Goal: Task Accomplishment & Management: Complete application form

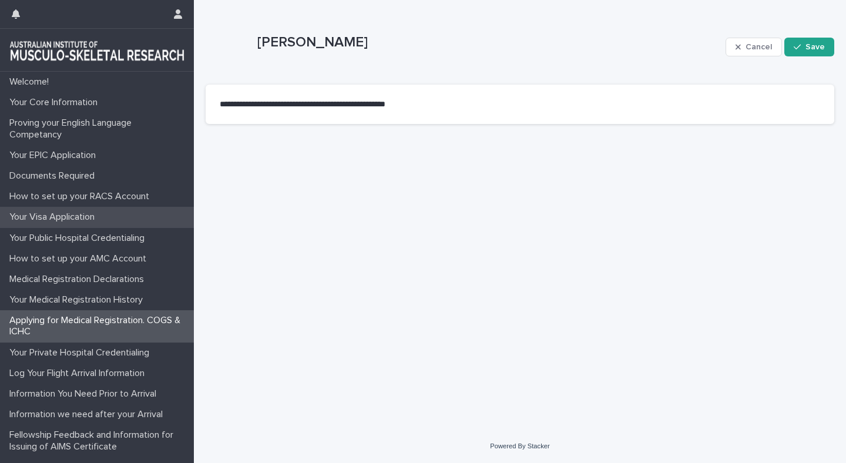
click at [75, 212] on p "Your Visa Application" at bounding box center [54, 217] width 99 height 11
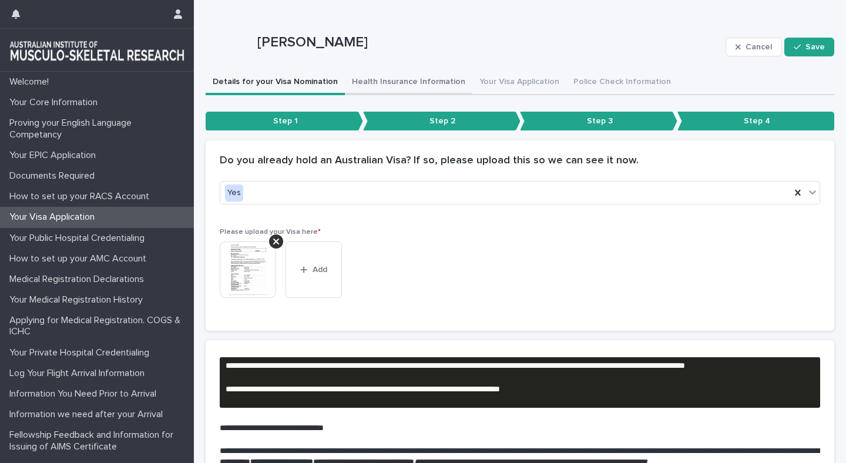
click at [404, 82] on button "Health Insurance Information" at bounding box center [408, 83] width 127 height 25
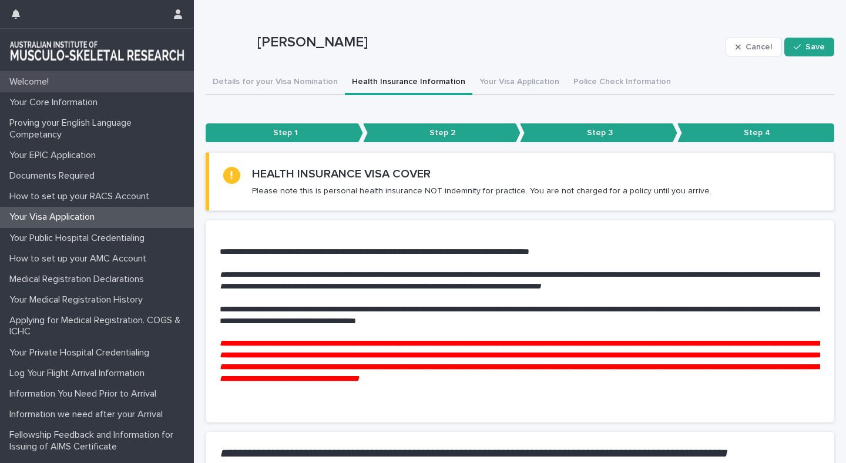
click at [22, 77] on p "Welcome!" at bounding box center [31, 81] width 53 height 11
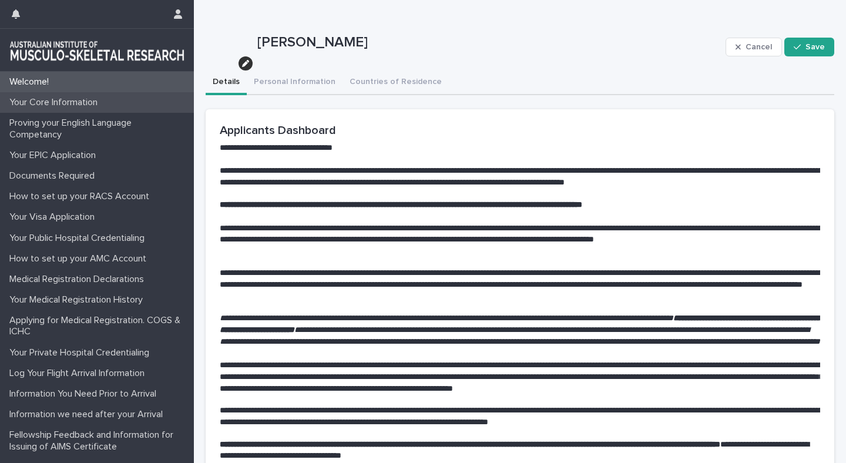
click at [69, 95] on div "Your Core Information" at bounding box center [97, 102] width 194 height 21
